Goal: Information Seeking & Learning: Find specific fact

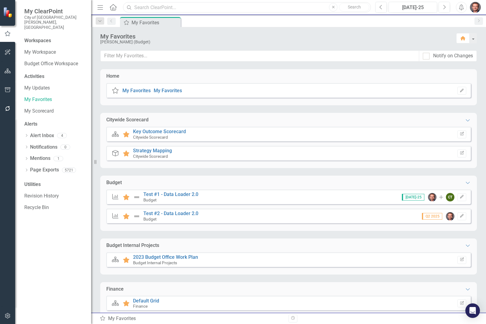
click at [140, 8] on input "text" at bounding box center [247, 7] width 248 height 11
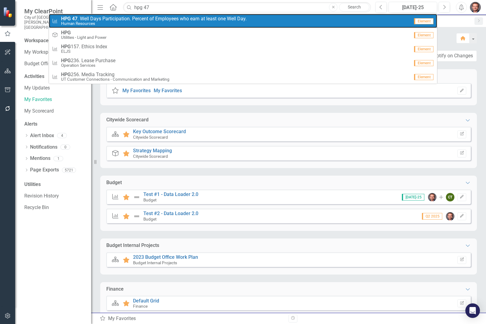
click at [101, 19] on span "HPG 47 . Well Days Participation. Percent of Employees who earn at least one We…" at bounding box center [153, 18] width 185 height 5
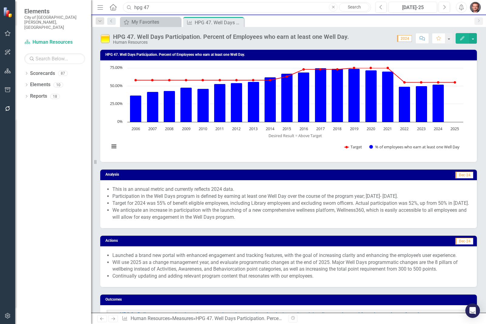
click at [160, 7] on input "hpg 47" at bounding box center [247, 7] width 248 height 11
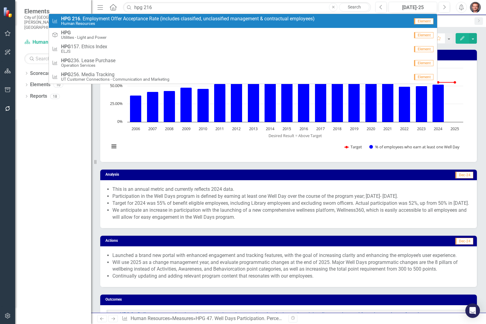
click at [152, 20] on span "HPG 216 . Employment Offer Acceptance Rate (includes classified, unclassified m…" at bounding box center [187, 18] width 253 height 5
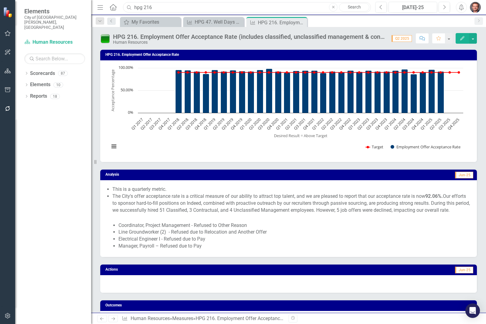
drag, startPoint x: 166, startPoint y: 7, endPoint x: 103, endPoint y: 11, distance: 63.6
click at [104, 11] on div "Menu Home Search hpg 216 Close Search" at bounding box center [232, 8] width 273 height 12
type input "t"
type input "p"
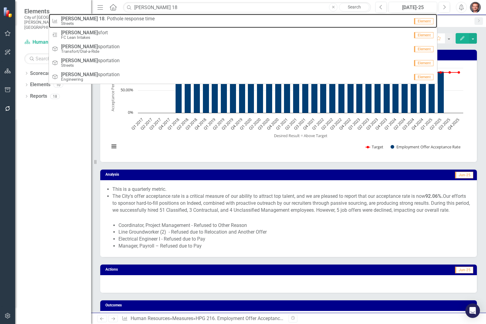
drag, startPoint x: 119, startPoint y: 22, endPoint x: 164, endPoint y: 7, distance: 47.3
click at [119, 22] on small "Streets" at bounding box center [107, 23] width 93 height 5
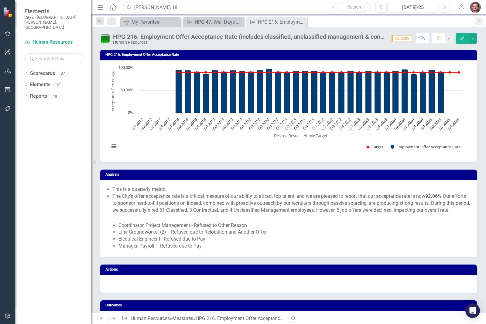
click at [164, 7] on input "[PERSON_NAME] 18" at bounding box center [247, 7] width 248 height 11
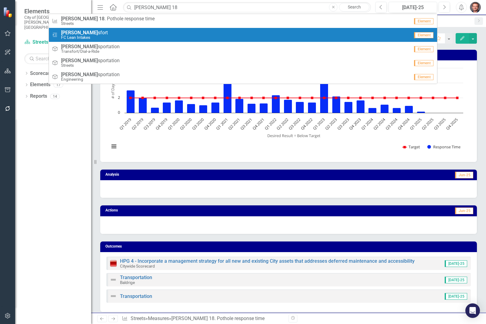
click at [57, 127] on div "Dropdown Scorecards 87 Dropdown Recovery Plan Scorecard Recovery Plan Theme: He…" at bounding box center [53, 197] width 76 height 256
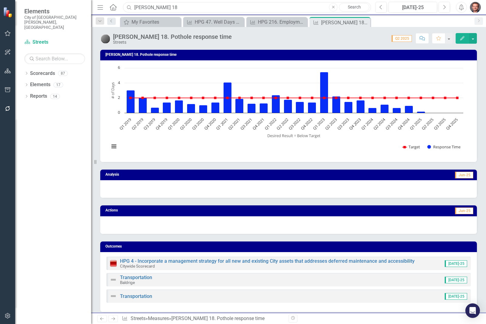
click at [166, 6] on input "[PERSON_NAME] 18" at bounding box center [247, 7] width 248 height 11
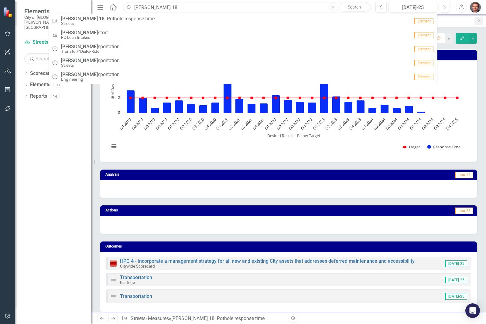
drag, startPoint x: 165, startPoint y: 8, endPoint x: 118, endPoint y: 5, distance: 47.1
click at [119, 5] on div "Menu Home Search [PERSON_NAME] 18 Close Search Measure [PERSON_NAME] 18 . Potho…" at bounding box center [232, 8] width 273 height 12
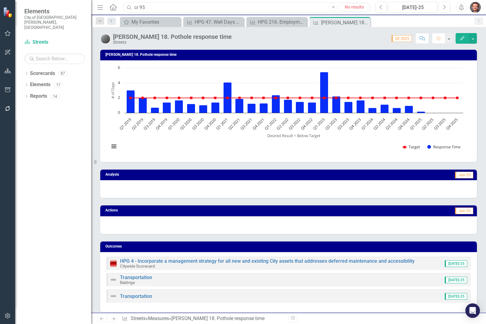
click at [150, 11] on input "cr 95" at bounding box center [247, 7] width 248 height 11
click at [157, 8] on input "cr 95" at bounding box center [247, 7] width 248 height 11
click at [159, 6] on input "cr 95" at bounding box center [247, 7] width 248 height 11
drag, startPoint x: 157, startPoint y: 8, endPoint x: 137, endPoint y: 10, distance: 19.8
click at [127, 8] on div "Search cr 95 Close No results" at bounding box center [245, 7] width 248 height 11
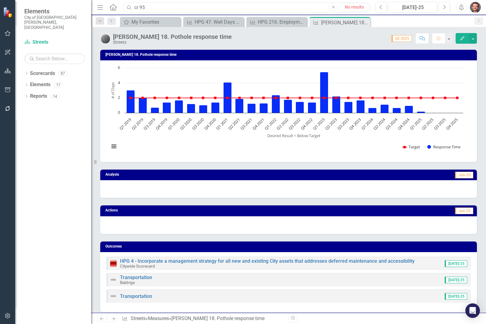
type input "D"
click at [141, 6] on input "CR 95" at bounding box center [247, 7] width 248 height 11
type input "C"
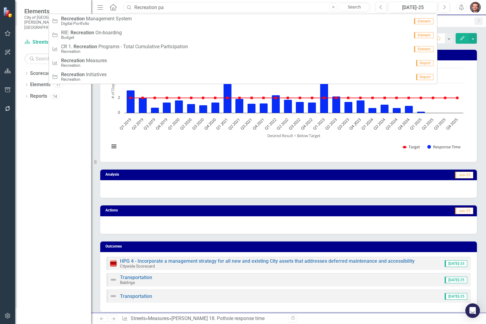
type input "Recreation par"
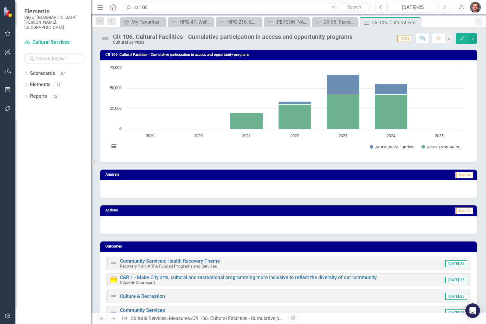
click at [157, 3] on input "cr 106" at bounding box center [247, 7] width 248 height 11
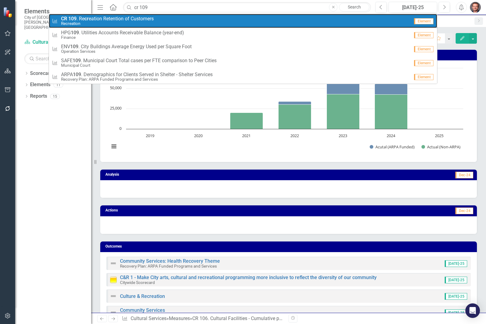
click at [133, 22] on small "Recreation" at bounding box center [107, 23] width 93 height 5
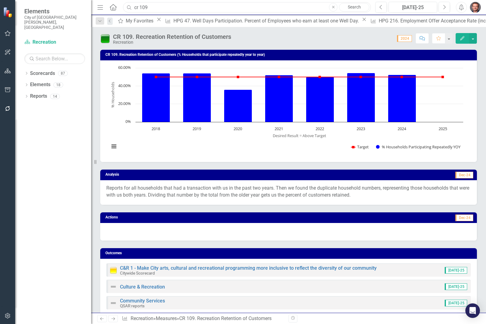
click at [150, 7] on input "cr 109" at bounding box center [247, 7] width 248 height 11
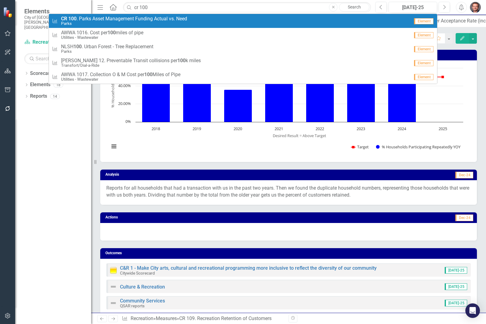
click at [148, 21] on small "Parks" at bounding box center [124, 23] width 126 height 5
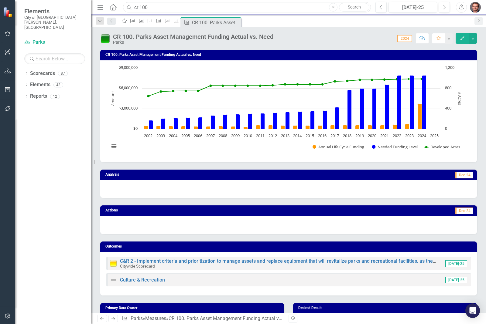
click at [166, 8] on input "cr 100" at bounding box center [247, 7] width 248 height 11
click at [169, 5] on input "cr 62" at bounding box center [247, 7] width 248 height 11
drag, startPoint x: 165, startPoint y: 7, endPoint x: 102, endPoint y: 8, distance: 62.5
click at [102, 8] on div "Menu Home Search cr 62 Close No results" at bounding box center [232, 8] width 273 height 12
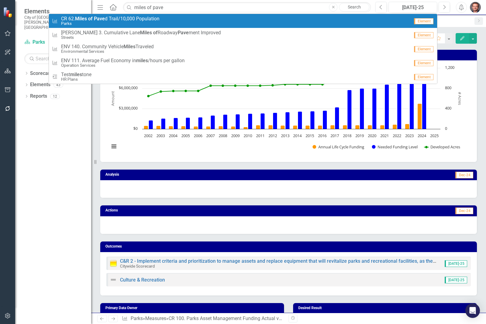
click at [86, 19] on strong "Miles" at bounding box center [81, 19] width 12 height 6
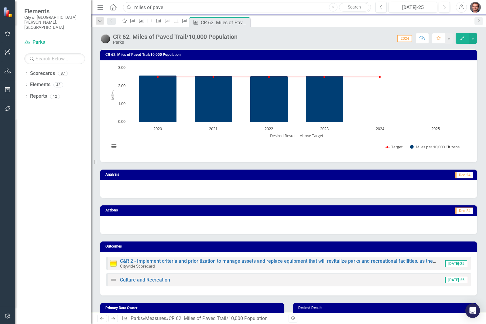
drag, startPoint x: 169, startPoint y: 5, endPoint x: 99, endPoint y: 6, distance: 70.1
click at [99, 6] on div "Menu Home Search miles of pave Close Search" at bounding box center [232, 8] width 273 height 12
type input "r"
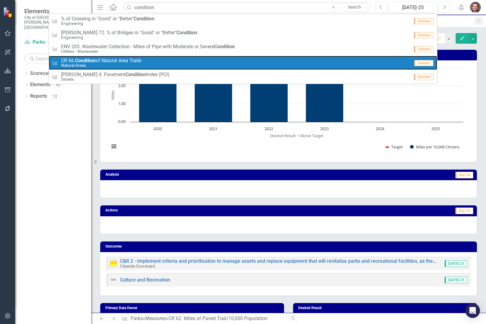
drag, startPoint x: 95, startPoint y: 61, endPoint x: 86, endPoint y: 143, distance: 83.0
click at [95, 61] on strong "Condition" at bounding box center [85, 61] width 21 height 6
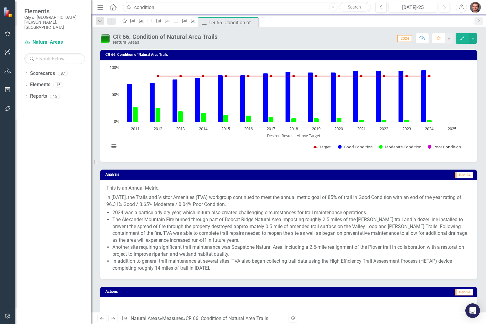
click at [161, 8] on input "condition" at bounding box center [247, 7] width 248 height 11
drag, startPoint x: 165, startPoint y: 7, endPoint x: 97, endPoint y: 0, distance: 67.4
click at [97, 0] on div "Menu Home Search condition Close Search Previous Jul-25 Next Alerts User Edit P…" at bounding box center [288, 7] width 395 height 15
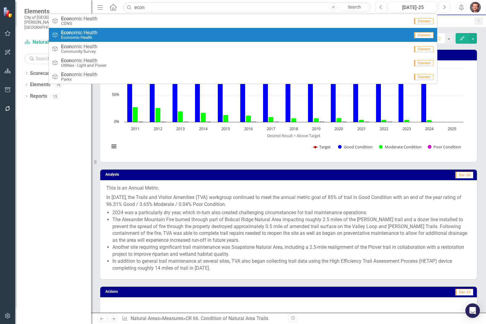
click at [91, 34] on span "Econ omic Health" at bounding box center [79, 32] width 36 height 5
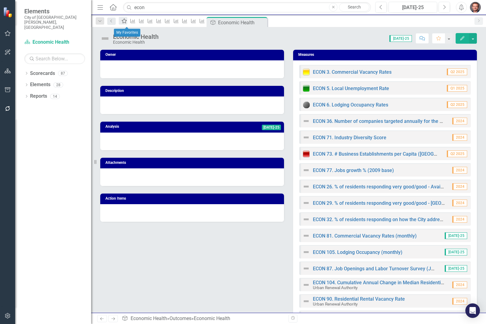
click at [126, 23] on icon "My Favorites" at bounding box center [124, 21] width 6 height 5
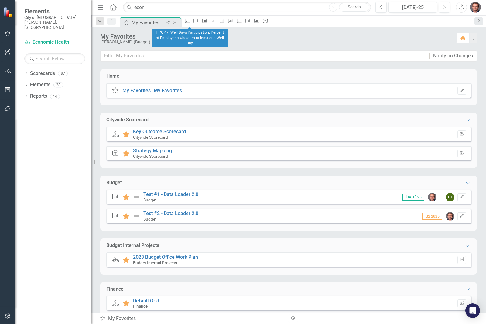
drag, startPoint x: 187, startPoint y: 23, endPoint x: 158, endPoint y: 25, distance: 28.9
click at [158, 25] on div "My Favorites" at bounding box center [147, 23] width 32 height 8
click at [164, 6] on input "econ" at bounding box center [247, 7] width 248 height 11
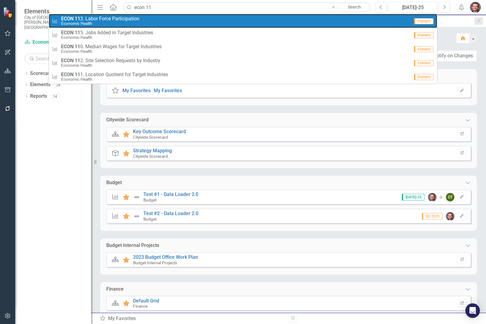
click at [116, 18] on span "ECON 11 3. Labor Force Participation" at bounding box center [100, 18] width 78 height 5
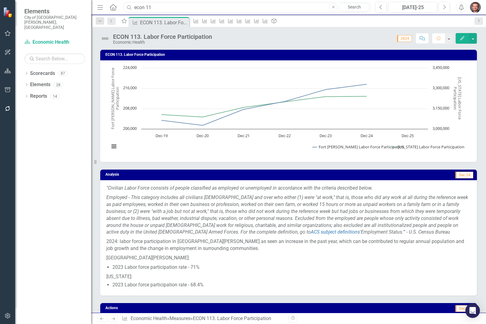
click at [154, 3] on input "econ 11" at bounding box center [247, 7] width 248 height 11
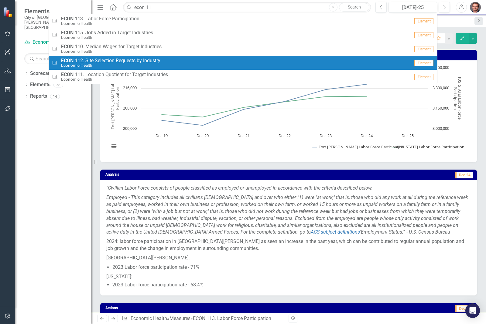
click at [128, 60] on span "ECON 11 2. Site Selection Requests by Industry" at bounding box center [110, 60] width 99 height 5
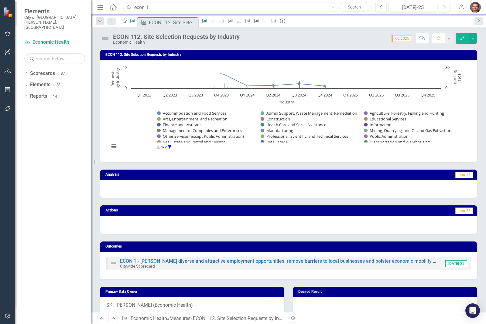
click at [157, 7] on input "econ 11" at bounding box center [247, 7] width 248 height 11
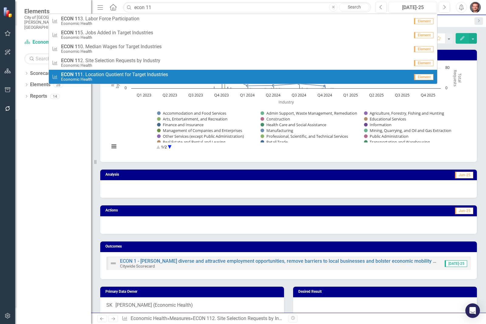
click at [53, 155] on div "Dropdown Scorecards 87 Dropdown Recovery Plan Scorecard Recovery Plan Theme: He…" at bounding box center [53, 197] width 76 height 256
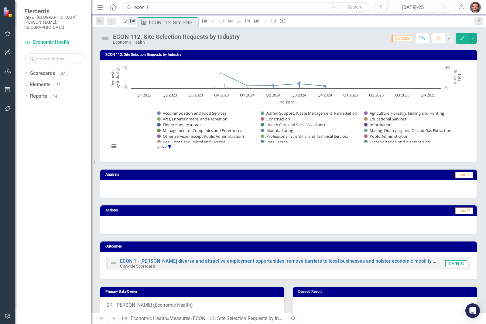
click at [136, 22] on icon "Measure" at bounding box center [133, 21] width 6 height 5
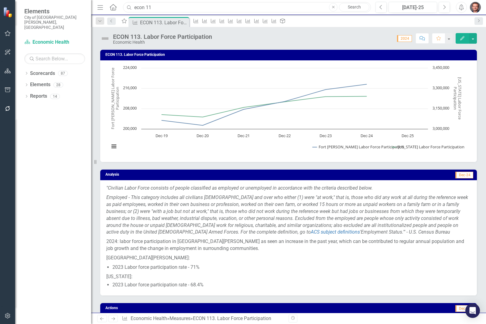
click at [163, 5] on input "econ 11" at bounding box center [247, 7] width 248 height 11
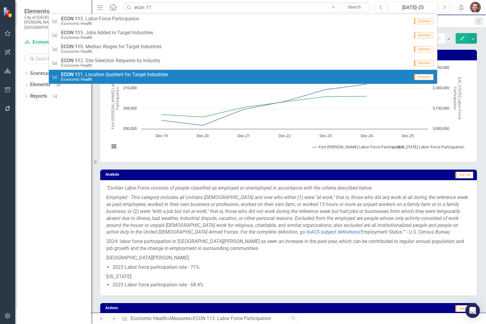
click at [111, 75] on span "ECON 11 1. Location Quotient for Target Industries" at bounding box center [114, 74] width 107 height 5
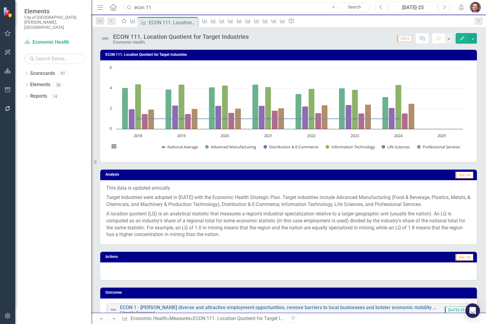
click at [174, 8] on input "econ 11" at bounding box center [247, 7] width 248 height 11
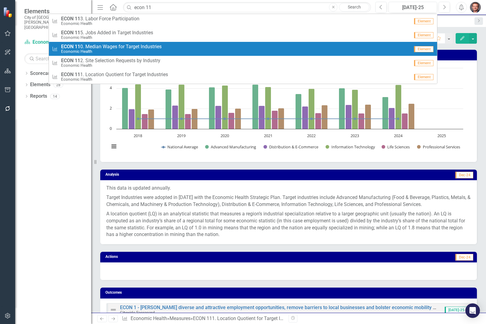
click at [100, 46] on span "ECON 11 0. Median Wages for Target Industries" at bounding box center [111, 46] width 100 height 5
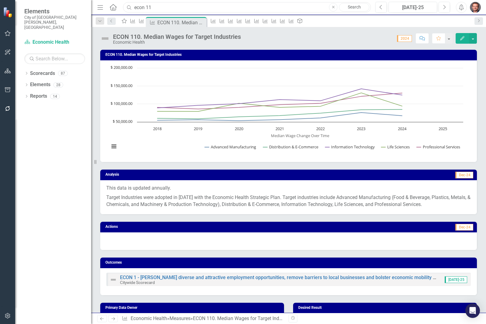
drag, startPoint x: 158, startPoint y: 8, endPoint x: 120, endPoint y: 7, distance: 38.0
click at [120, 7] on div "Menu Home Search econ 11 Close Search" at bounding box center [232, 8] width 273 height 12
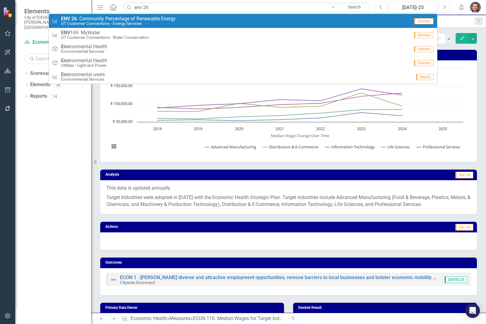
click at [118, 22] on small "UT Customer Connections - Energy Services" at bounding box center [118, 23] width 114 height 5
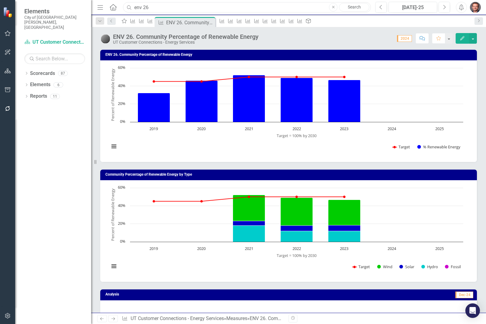
drag, startPoint x: 147, startPoint y: 7, endPoint x: 157, endPoint y: 7, distance: 10.3
click at [147, 7] on input "env 26" at bounding box center [247, 7] width 248 height 11
click at [153, 7] on input "env 26" at bounding box center [247, 7] width 248 height 11
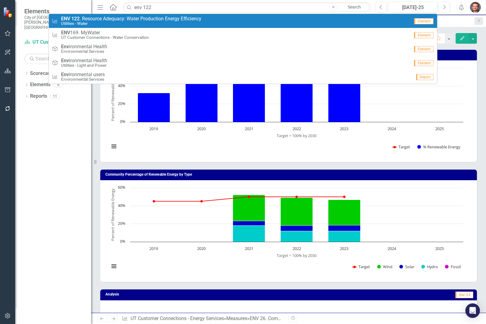
click at [129, 18] on span "ENV 122 . Resource Adequacy: Water Production Energy Efficiency" at bounding box center [131, 18] width 140 height 5
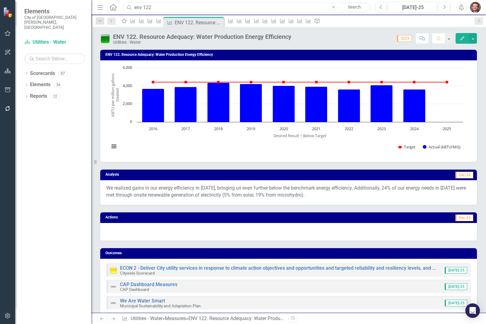
click at [157, 8] on input "env 122" at bounding box center [247, 7] width 248 height 11
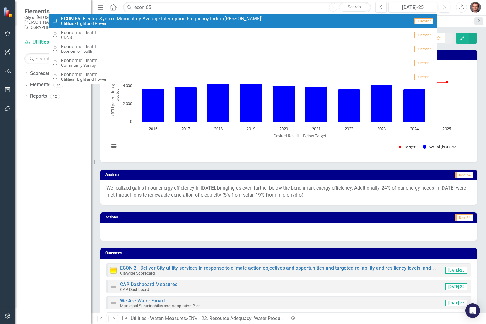
click at [134, 21] on small "Utilities - Light and Power" at bounding box center [162, 23] width 202 height 5
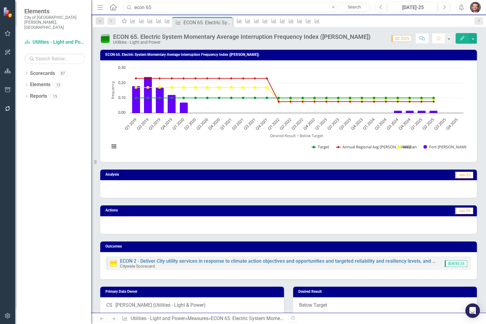
click at [162, 6] on input "econ 65" at bounding box center [247, 7] width 248 height 11
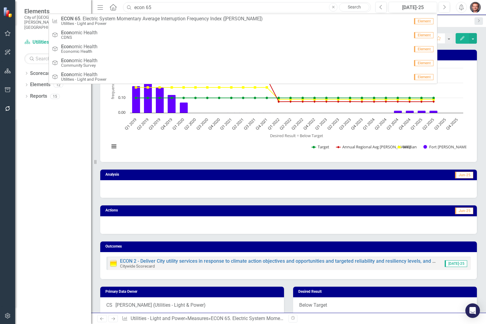
drag, startPoint x: 161, startPoint y: 6, endPoint x: 115, endPoint y: 5, distance: 45.8
click at [115, 5] on div "Menu Home Search econ 65 Close Search Measure ECON 65 . Electric System Momenta…" at bounding box center [232, 8] width 273 height 12
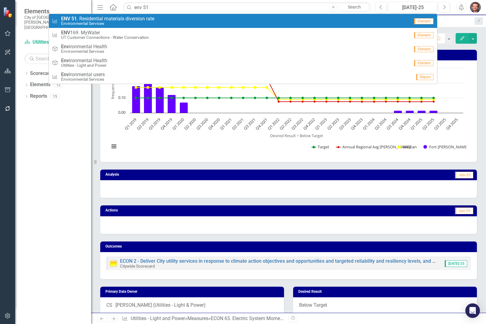
click at [112, 20] on span "ENV 51 . Residential materials diversion rate" at bounding box center [107, 18] width 93 height 5
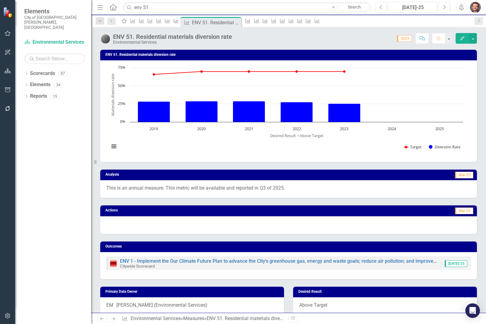
click at [164, 0] on div "Menu Home Search env 51 Close Search Previous Jul-25 Next Alerts User Edit Prof…" at bounding box center [288, 7] width 395 height 15
click at [160, 7] on input "env 51" at bounding box center [247, 7] width 248 height 11
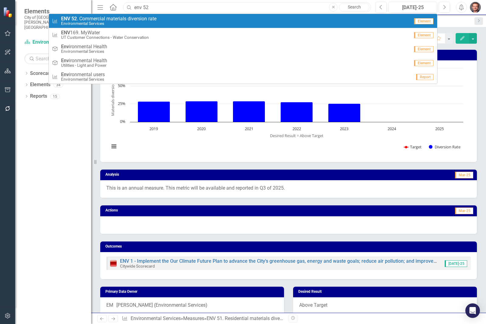
drag, startPoint x: 167, startPoint y: 6, endPoint x: 161, endPoint y: 8, distance: 6.5
click at [167, 6] on input "env 52" at bounding box center [247, 7] width 248 height 11
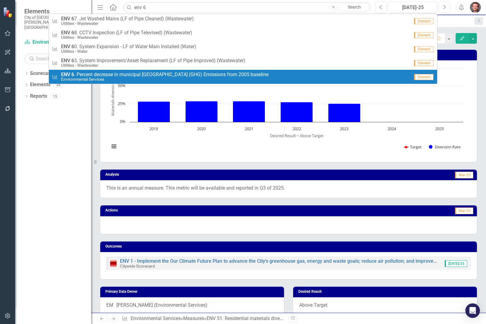
click at [137, 78] on small "Environmental Services" at bounding box center [164, 79] width 207 height 5
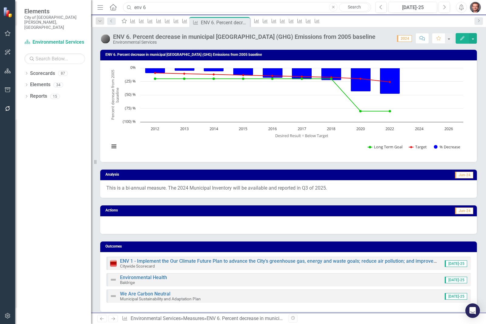
click at [152, 5] on input "env 6" at bounding box center [247, 7] width 248 height 11
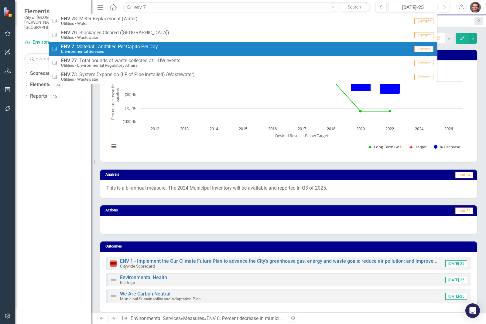
click at [125, 49] on span "ENV 7 . Material Landfilled Per Capita Per Day" at bounding box center [109, 46] width 97 height 5
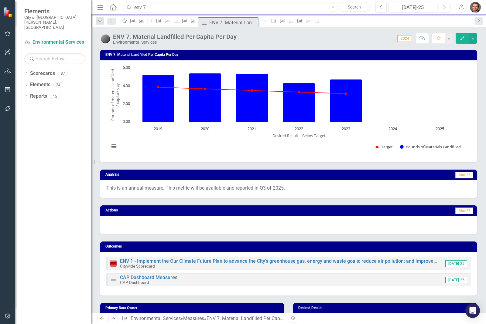
drag, startPoint x: 179, startPoint y: 10, endPoint x: 175, endPoint y: 8, distance: 4.5
click at [178, 10] on input "env 7" at bounding box center [247, 7] width 248 height 11
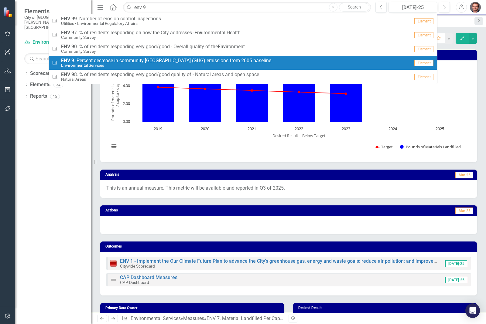
click at [114, 66] on small "Environmental Services" at bounding box center [166, 65] width 210 height 5
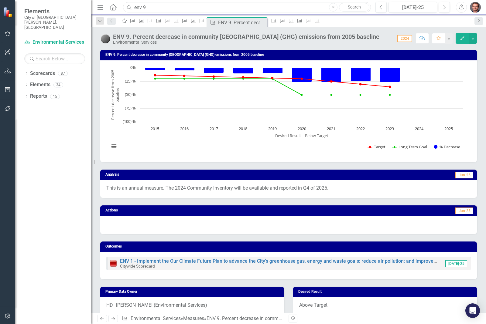
click at [164, 3] on input "env 9" at bounding box center [247, 7] width 248 height 11
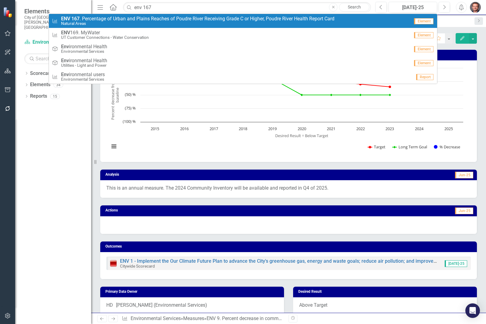
click at [158, 20] on span "ENV 167 . Percentage of Urban and Plains Reaches of Poudre River Receiving Grad…" at bounding box center [197, 18] width 273 height 5
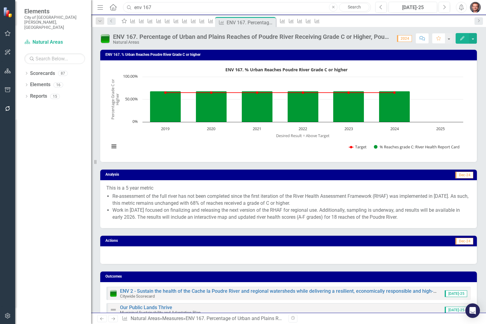
drag, startPoint x: 166, startPoint y: 8, endPoint x: 153, endPoint y: 12, distance: 13.5
click at [166, 8] on input "env 167" at bounding box center [247, 7] width 248 height 11
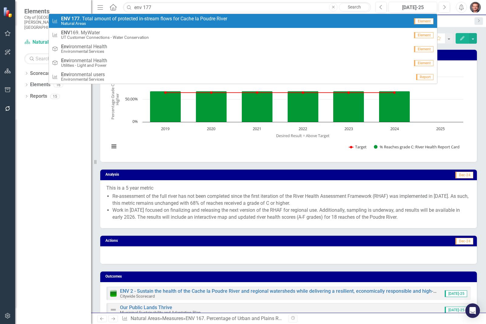
click at [122, 21] on small "Natural Areas" at bounding box center [144, 23] width 166 height 5
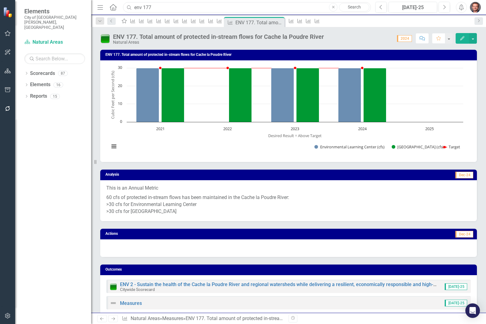
click at [166, 8] on input "env 177" at bounding box center [247, 7] width 248 height 11
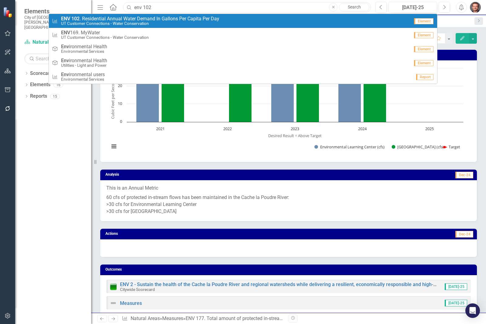
type input "env 102"
click at [155, 25] on small "UT Customer Connections - Water Conservation" at bounding box center [140, 23] width 158 height 5
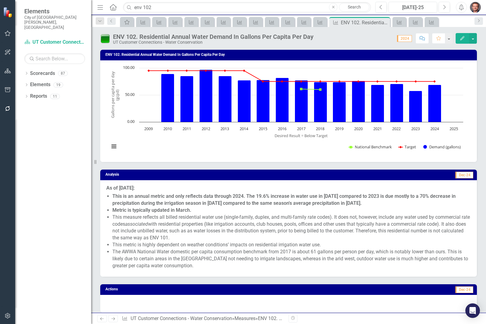
drag, startPoint x: 177, startPoint y: 13, endPoint x: 175, endPoint y: 6, distance: 7.4
click at [177, 12] on div "Menu Home Search env 102 Close Search Previous Jul-25 Next Alerts User Edit Pro…" at bounding box center [288, 7] width 395 height 15
click at [172, 5] on input "env 102" at bounding box center [247, 7] width 248 height 11
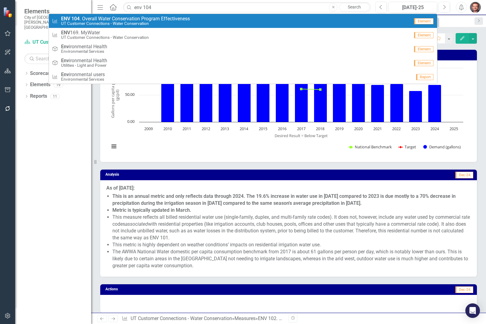
click at [169, 20] on span "ENV 104 . Overall Water Conservation Program Effectiveness" at bounding box center [125, 18] width 129 height 5
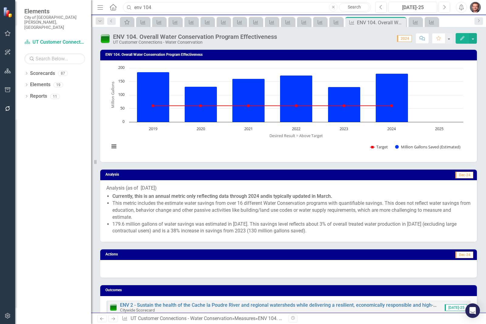
click at [157, 6] on input "env 104" at bounding box center [247, 7] width 248 height 11
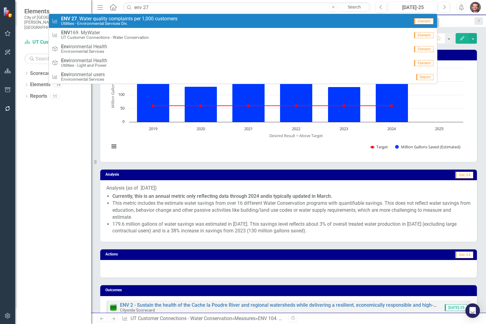
click at [155, 25] on small "Utilities - Environmental Services Div." at bounding box center [119, 23] width 116 height 5
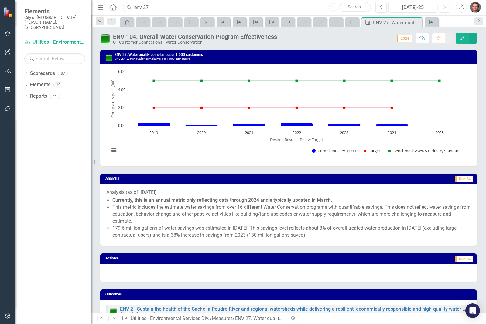
click at [164, 7] on input "env 27" at bounding box center [247, 7] width 248 height 11
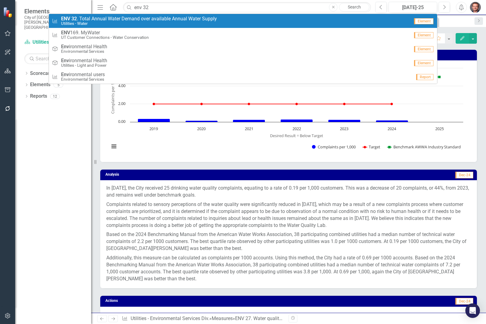
click at [125, 25] on small "Utilities - Water" at bounding box center [139, 23] width 156 height 5
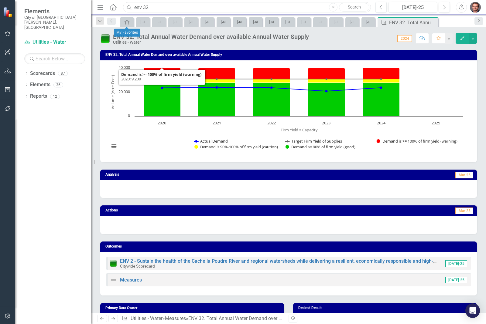
click at [161, 6] on input "env 32" at bounding box center [247, 7] width 248 height 11
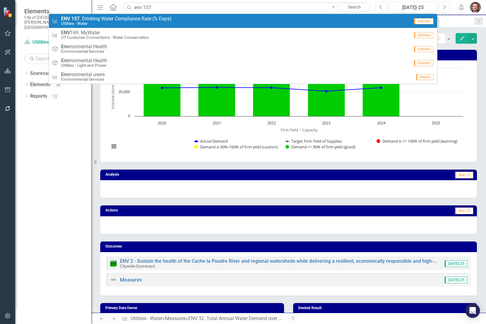
click at [154, 21] on span "ENV 157 . Drinking Water Compliance Rate (% Days)" at bounding box center [116, 18] width 110 height 5
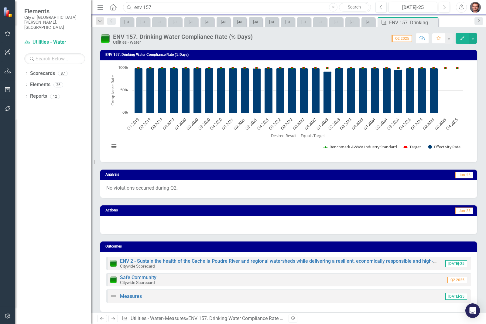
click at [157, 5] on input "env 157" at bounding box center [247, 7] width 248 height 11
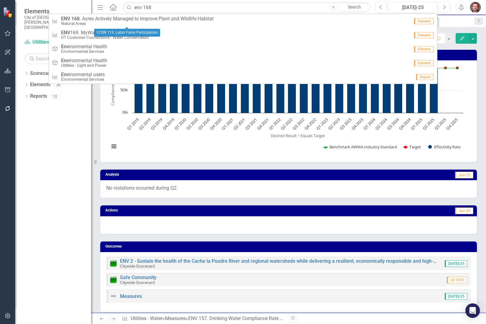
click at [120, 18] on span "ENV 168 . Acres Actively Managed to Improve Plant and Wildlife Habitat" at bounding box center [137, 18] width 152 height 5
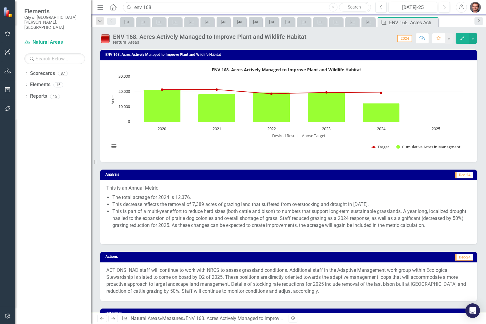
drag, startPoint x: 168, startPoint y: 5, endPoint x: 163, endPoint y: 20, distance: 15.6
click at [168, 5] on input "env 168" at bounding box center [247, 7] width 248 height 11
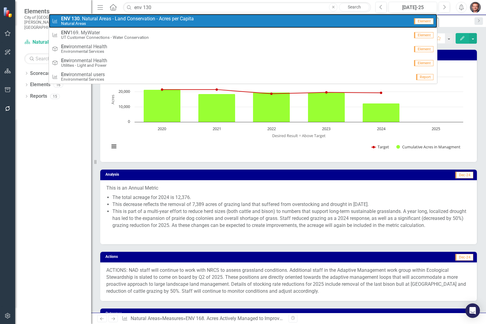
click at [99, 16] on span "ENV 130 . Natural Areas - Land Conservation - Acres per Capita" at bounding box center [127, 18] width 133 height 5
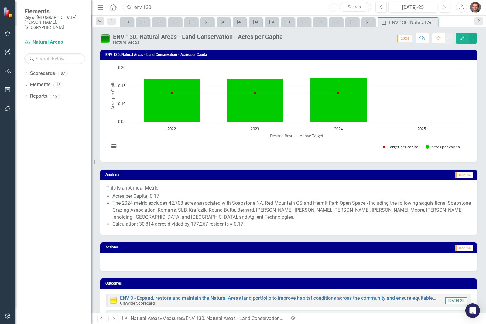
drag, startPoint x: 180, startPoint y: 5, endPoint x: 169, endPoint y: 8, distance: 11.1
click at [179, 5] on input "env 130" at bounding box center [247, 7] width 248 height 11
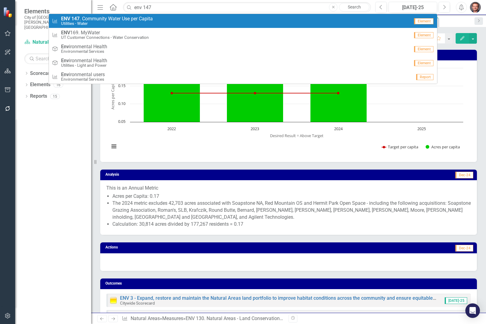
click at [130, 18] on span "ENV 147 . Community Water Use per Capita" at bounding box center [107, 18] width 92 height 5
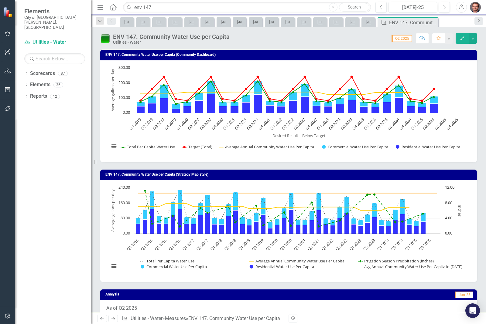
click at [477, 8] on img "button" at bounding box center [475, 7] width 11 height 11
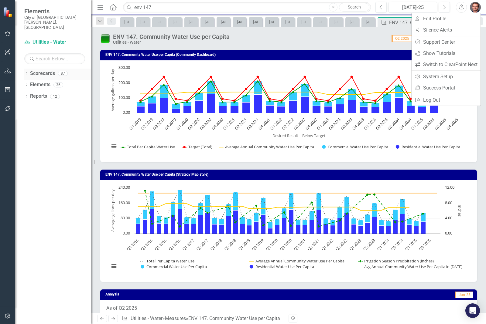
click at [26, 72] on icon "Dropdown" at bounding box center [26, 73] width 4 height 3
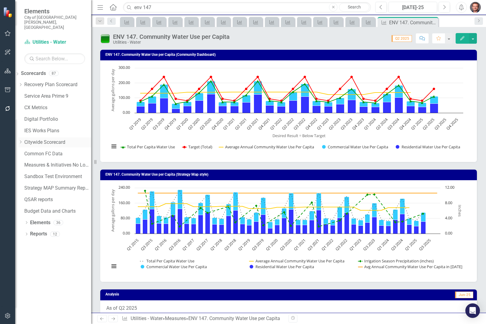
click at [23, 140] on icon "Dropdown" at bounding box center [20, 142] width 5 height 4
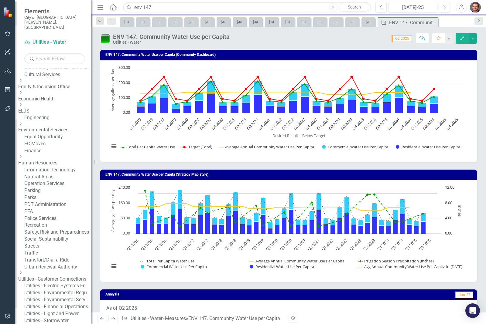
scroll to position [152, 0]
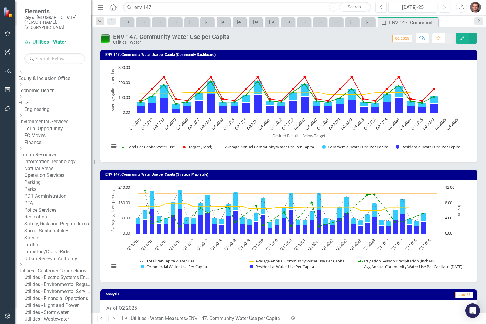
click at [57, 172] on link "Natural Areas" at bounding box center [57, 168] width 67 height 7
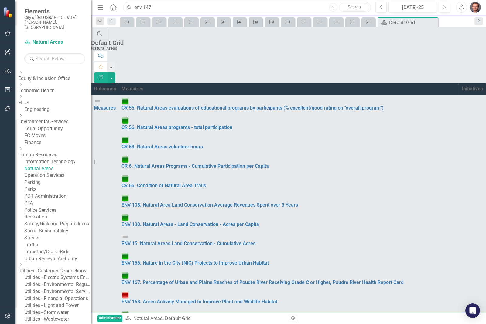
drag, startPoint x: 164, startPoint y: 8, endPoint x: 115, endPoint y: 7, distance: 48.6
click at [115, 7] on div "Menu Home Search env 147 Close Search" at bounding box center [232, 8] width 273 height 12
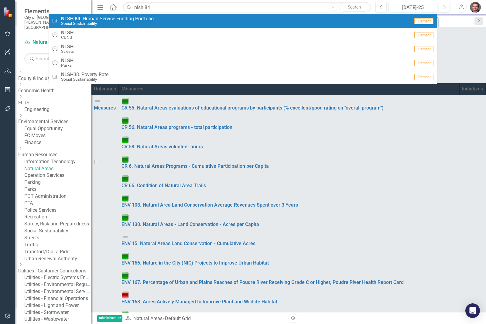
click at [87, 21] on small "Social Sustainability" at bounding box center [107, 23] width 93 height 5
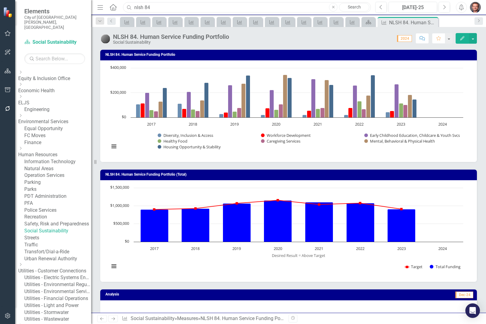
click at [148, 5] on input "nlsh 84" at bounding box center [247, 7] width 248 height 11
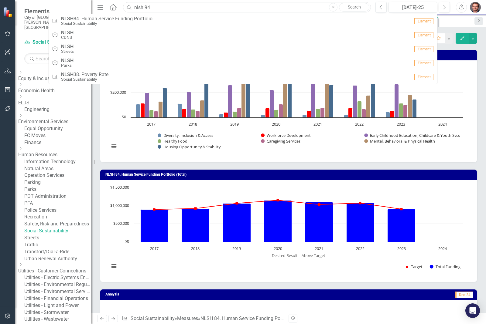
type input "nlsh 94"
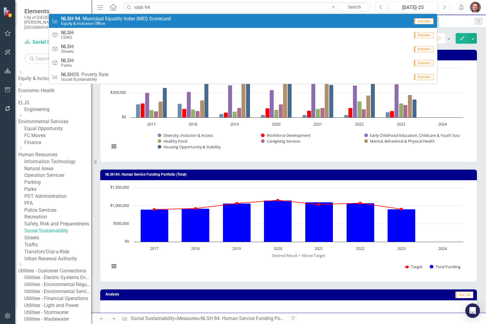
click at [123, 25] on small "Equity & Inclusion Office" at bounding box center [116, 23] width 110 height 5
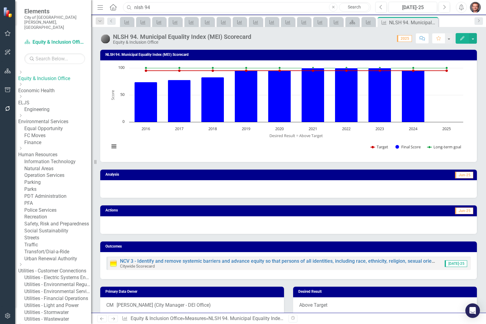
drag, startPoint x: 182, startPoint y: 12, endPoint x: 177, endPoint y: 8, distance: 6.3
click at [182, 12] on input "nlsh 94" at bounding box center [247, 7] width 248 height 11
click at [120, 8] on div "Menu Home Search nlsh 94 Close Search" at bounding box center [232, 8] width 273 height 12
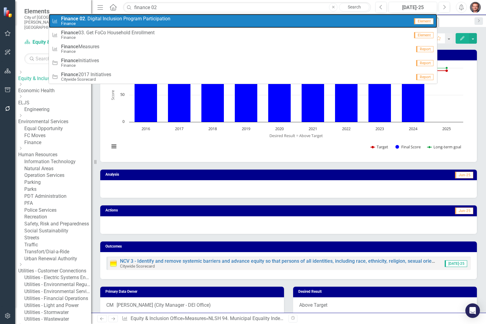
drag, startPoint x: 119, startPoint y: 20, endPoint x: 117, endPoint y: 23, distance: 3.4
click at [119, 20] on span "Finance 02 . Digital Inclusion Program Participation" at bounding box center [115, 18] width 109 height 5
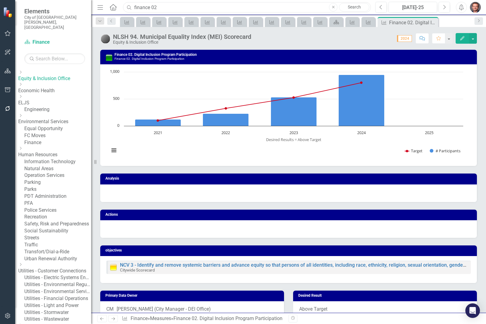
click at [172, 8] on input "finance 02" at bounding box center [247, 7] width 248 height 11
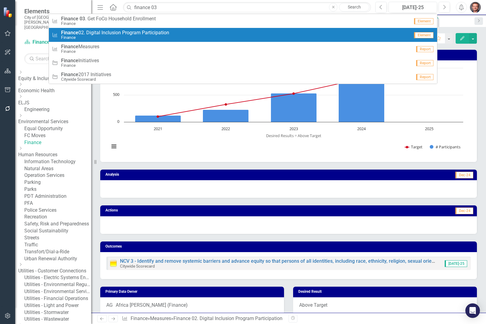
click at [147, 36] on small "Finance" at bounding box center [115, 37] width 108 height 5
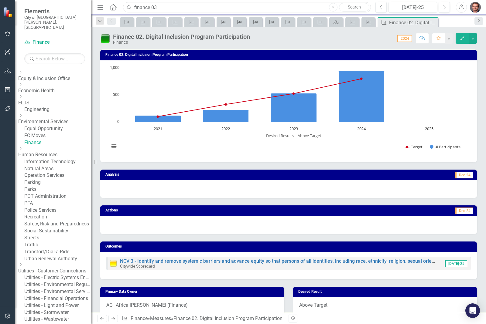
click at [207, 8] on input "finance 03" at bounding box center [247, 7] width 248 height 11
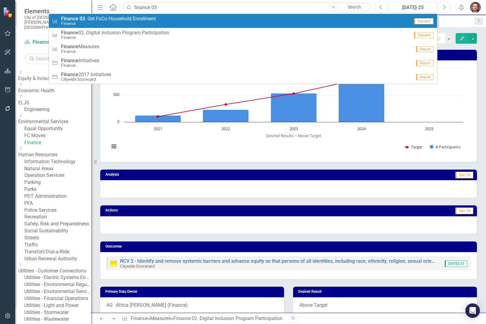
click at [125, 19] on span "Finance 03 . Get FoCo Household Enrollment" at bounding box center [108, 18] width 95 height 5
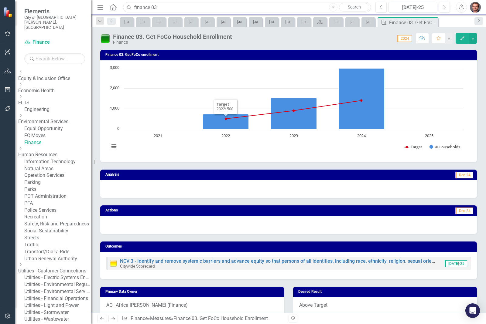
click at [160, 7] on input "finance 03" at bounding box center [247, 7] width 248 height 11
drag, startPoint x: 142, startPoint y: 6, endPoint x: 122, endPoint y: 3, distance: 19.9
click at [122, 3] on div "finance 03" at bounding box center [245, 7] width 248 height 11
click at [160, 6] on input "cr 94" at bounding box center [247, 7] width 248 height 11
click at [145, 7] on input "cr 94" at bounding box center [247, 7] width 248 height 11
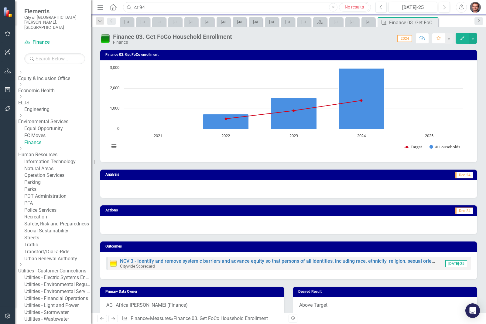
click at [145, 7] on input "cr 94" at bounding box center [247, 7] width 248 height 11
drag, startPoint x: 146, startPoint y: 8, endPoint x: 122, endPoint y: 7, distance: 23.7
click at [122, 7] on div "cr 94" at bounding box center [245, 7] width 248 height 11
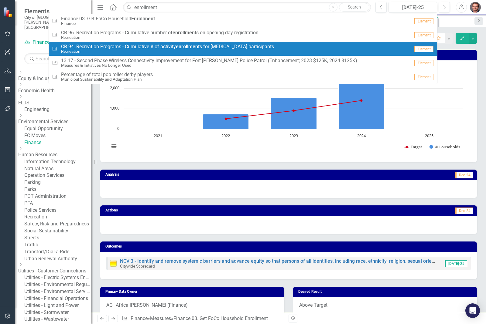
click at [109, 44] on span "CR 94. Recreation Programs - Cumulative # of activity enrollment s for low-inco…" at bounding box center [167, 46] width 213 height 5
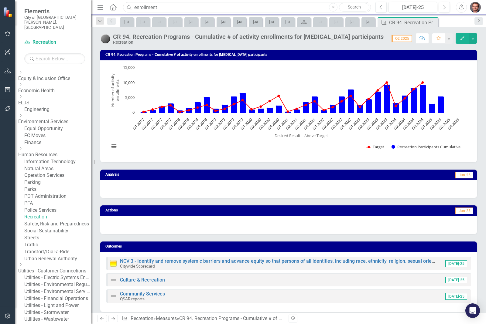
click at [145, 5] on input "enrollment" at bounding box center [247, 7] width 248 height 11
drag, startPoint x: 161, startPoint y: 7, endPoint x: 128, endPoint y: 8, distance: 33.1
click at [128, 8] on div "Search enrollment Close Search" at bounding box center [245, 7] width 248 height 11
drag, startPoint x: 154, startPoint y: 9, endPoint x: 111, endPoint y: 7, distance: 42.9
click at [113, 8] on div "Menu Home Search muni Close Search" at bounding box center [232, 8] width 273 height 12
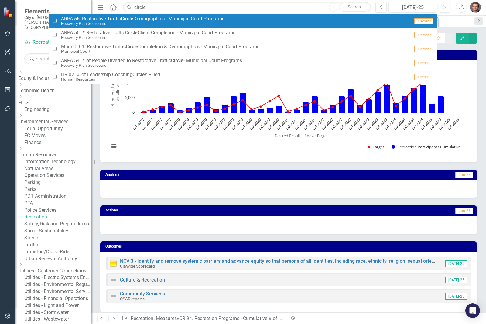
click at [93, 20] on span "ARPA 55. Restorative Traffic Circle Demographics - Municipal Court Programs" at bounding box center [142, 18] width 163 height 5
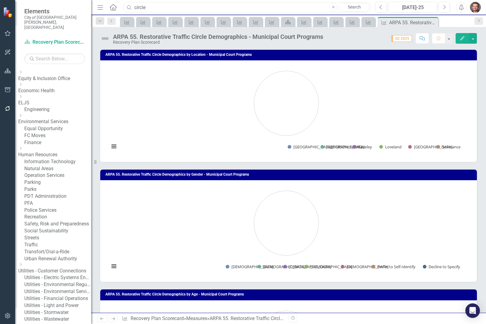
drag, startPoint x: 150, startPoint y: 7, endPoint x: 125, endPoint y: 3, distance: 25.2
click at [128, 5] on div "Search circle Close Search" at bounding box center [245, 7] width 248 height 11
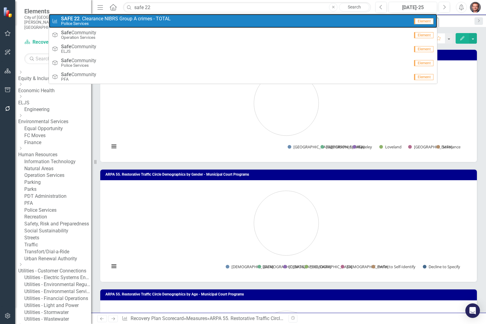
click at [96, 18] on span "SAFE 22 . Clearance NIBRS Group A crimes - TOTAL" at bounding box center [116, 18] width 110 height 5
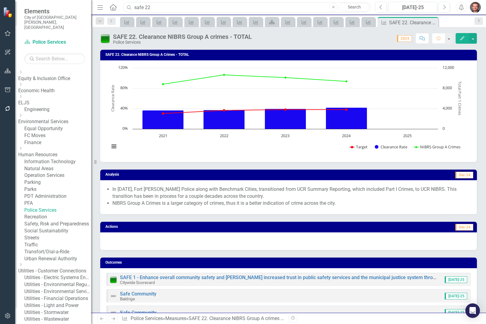
click at [163, 8] on input "safe 22" at bounding box center [247, 7] width 248 height 11
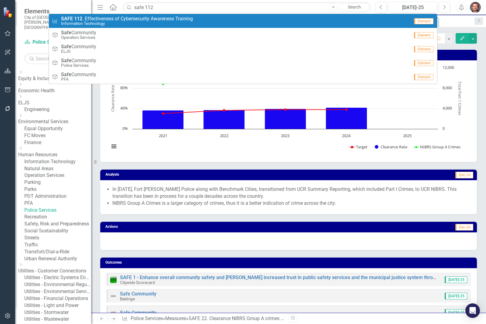
click at [105, 17] on span "SAFE 112 . Effectiveness of Cybersecurity Awareness Training" at bounding box center [127, 18] width 132 height 5
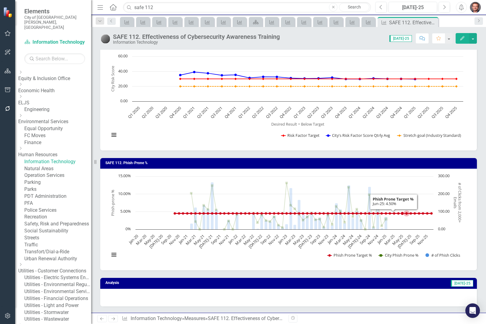
scroll to position [38, 0]
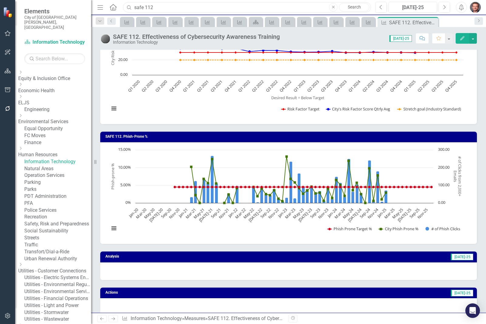
drag, startPoint x: 168, startPoint y: 5, endPoint x: 128, endPoint y: 7, distance: 40.1
click at [127, 6] on div "Search safe 112 Close Search" at bounding box center [245, 7] width 248 height 11
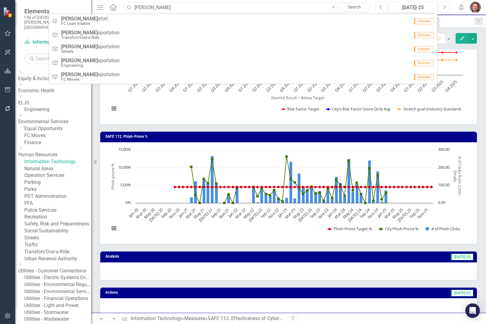
type input "[PERSON_NAME]"
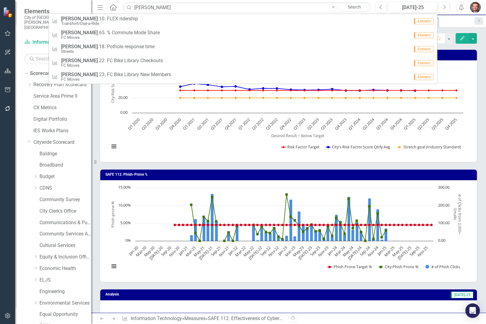
scroll to position [38, 0]
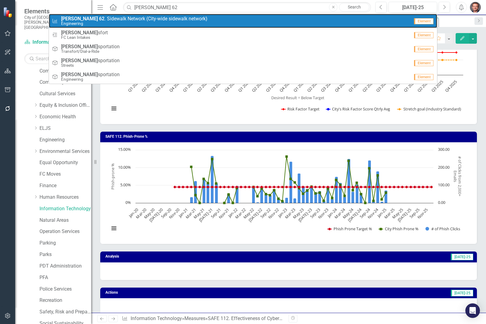
drag, startPoint x: 140, startPoint y: 23, endPoint x: 16, endPoint y: 148, distance: 175.4
click at [140, 23] on small "Engineering" at bounding box center [134, 23] width 146 height 5
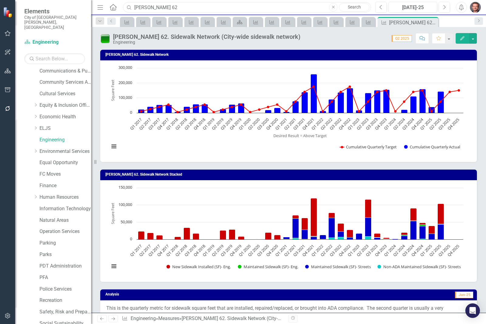
click at [174, 5] on input "tran 62" at bounding box center [247, 7] width 248 height 11
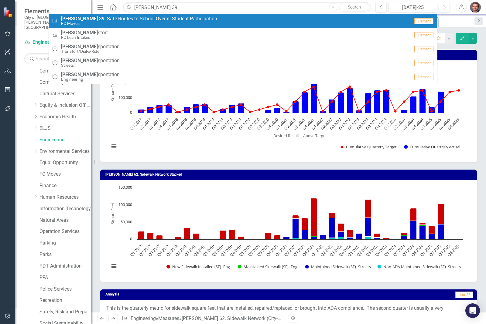
click at [148, 22] on small "FC Moves" at bounding box center [139, 23] width 156 height 5
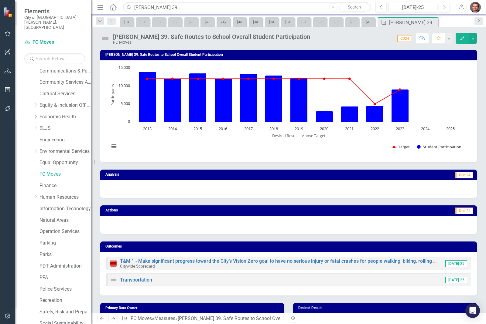
click at [370, 20] on icon "Measure" at bounding box center [368, 22] width 6 height 5
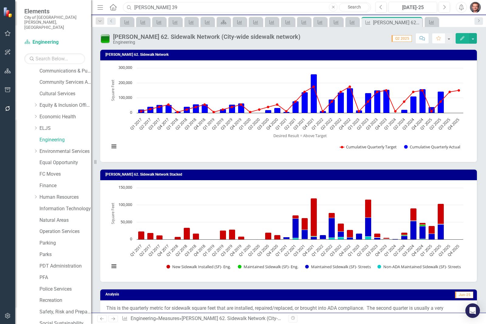
click at [157, 5] on input "tran 39" at bounding box center [247, 7] width 248 height 11
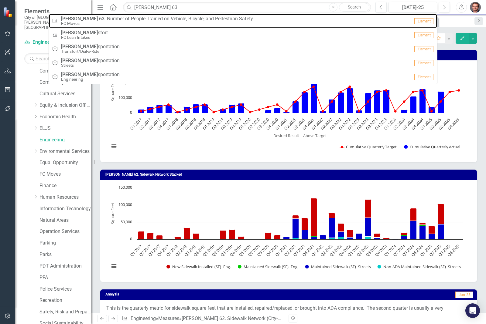
click at [144, 25] on small "FC Moves" at bounding box center [157, 23] width 192 height 5
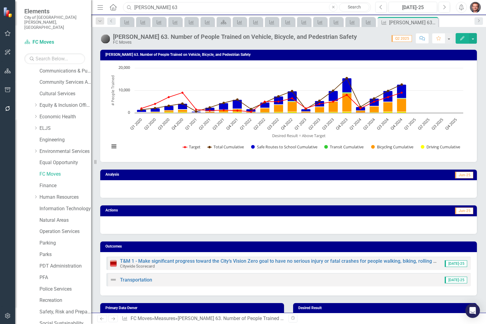
click at [169, 5] on input "tran 63" at bounding box center [247, 7] width 248 height 11
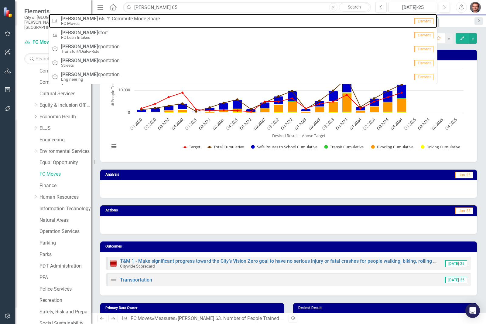
click at [131, 21] on small "FC Moves" at bounding box center [110, 23] width 99 height 5
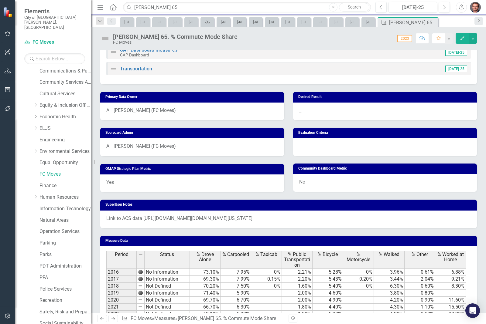
click at [204, 220] on span "Link to ACS data https://data.census.gov/table/ACSST1Y2022.S0801?q=Fort+Collins…" at bounding box center [179, 219] width 146 height 6
click at [140, 219] on span "Link to ACS data https://data.census.gov/table/ACSST1Y2022.S0801?q=Fort+Collins…" at bounding box center [179, 219] width 146 height 6
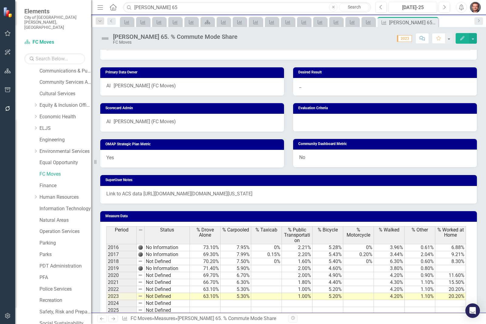
scroll to position [275, 0]
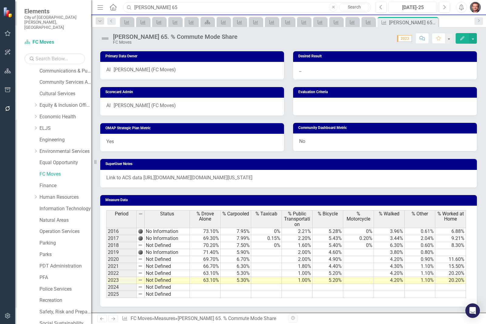
click at [162, 4] on input "tran 65" at bounding box center [247, 7] width 248 height 11
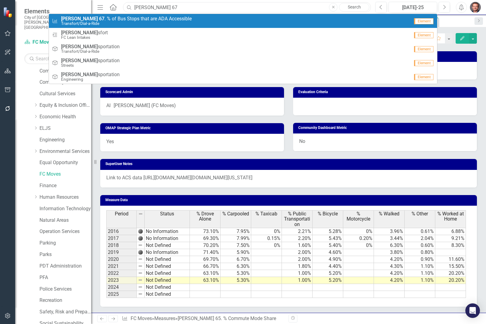
type input "tran 67"
click at [138, 17] on span "TRAN 67 . % of Bus Stops that are ADA Accessible" at bounding box center [126, 18] width 131 height 5
